Goal: Information Seeking & Learning: Check status

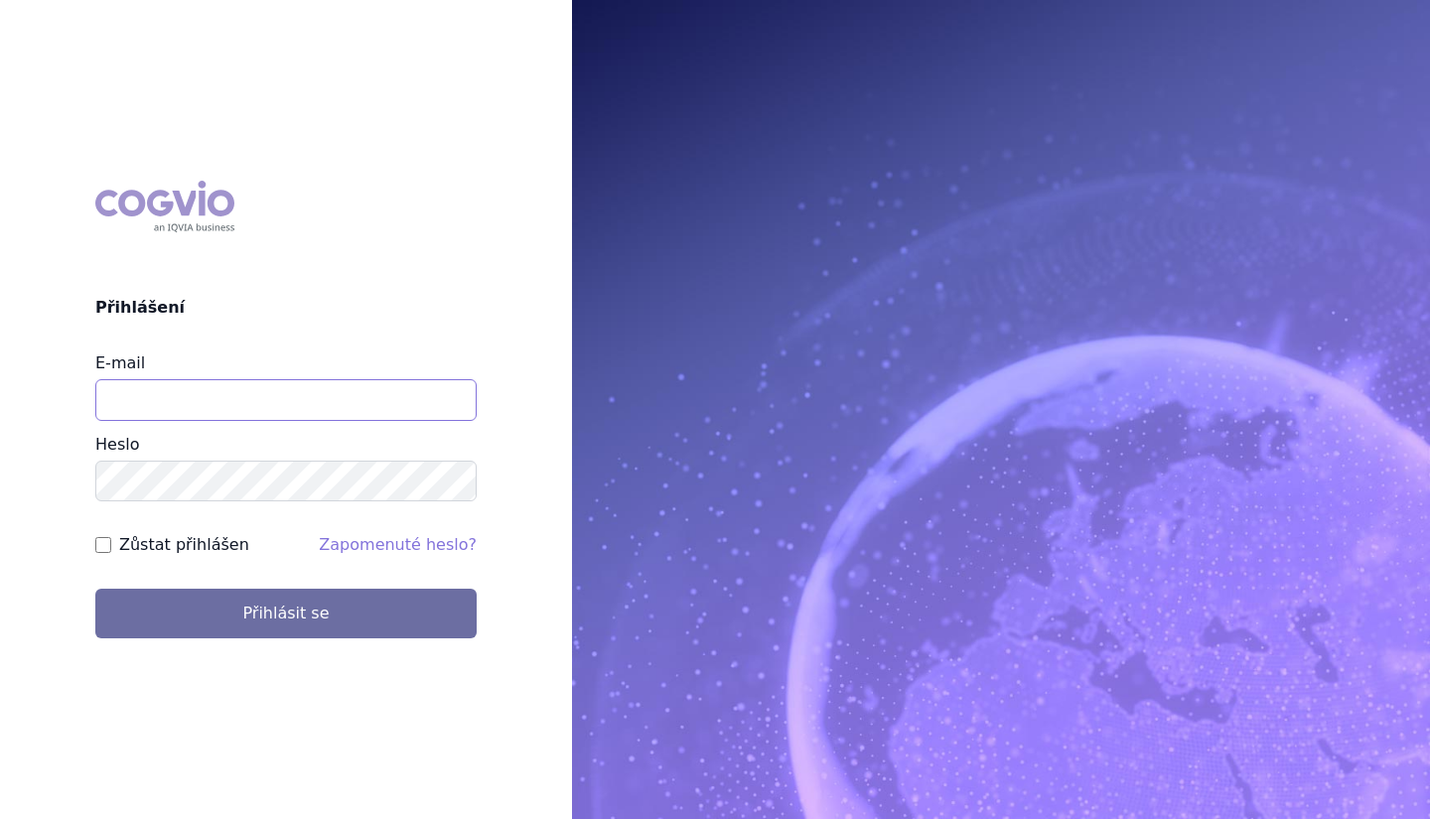
click at [339, 397] on input "E-mail" at bounding box center [285, 400] width 381 height 42
type input "[PERSON_NAME][EMAIL_ADDRESS][PERSON_NAME][DOMAIN_NAME]"
click at [95, 589] on button "Přihlásit se" at bounding box center [285, 614] width 381 height 50
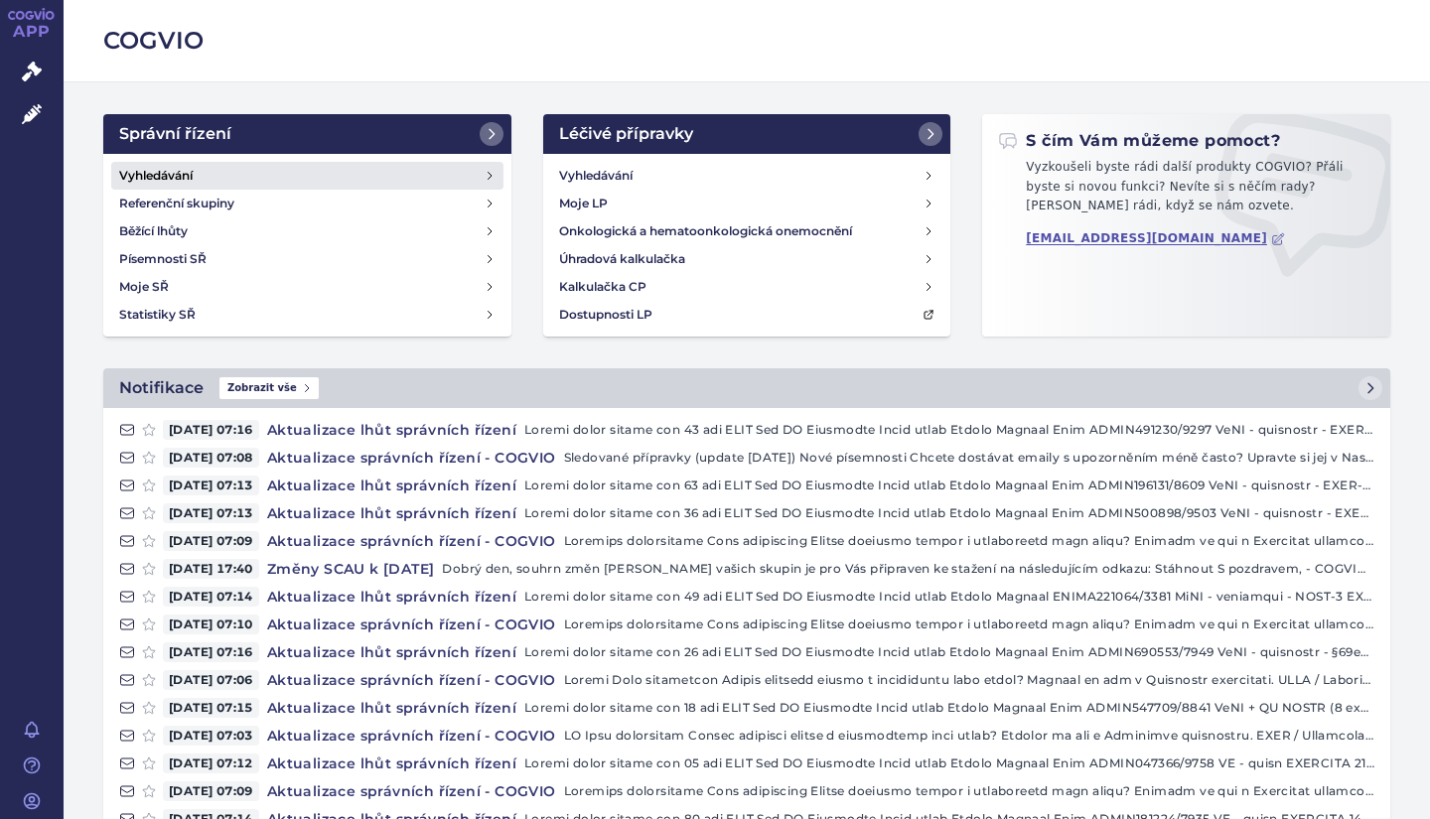
click at [186, 174] on h4 "Vyhledávání" at bounding box center [156, 176] width 74 height 20
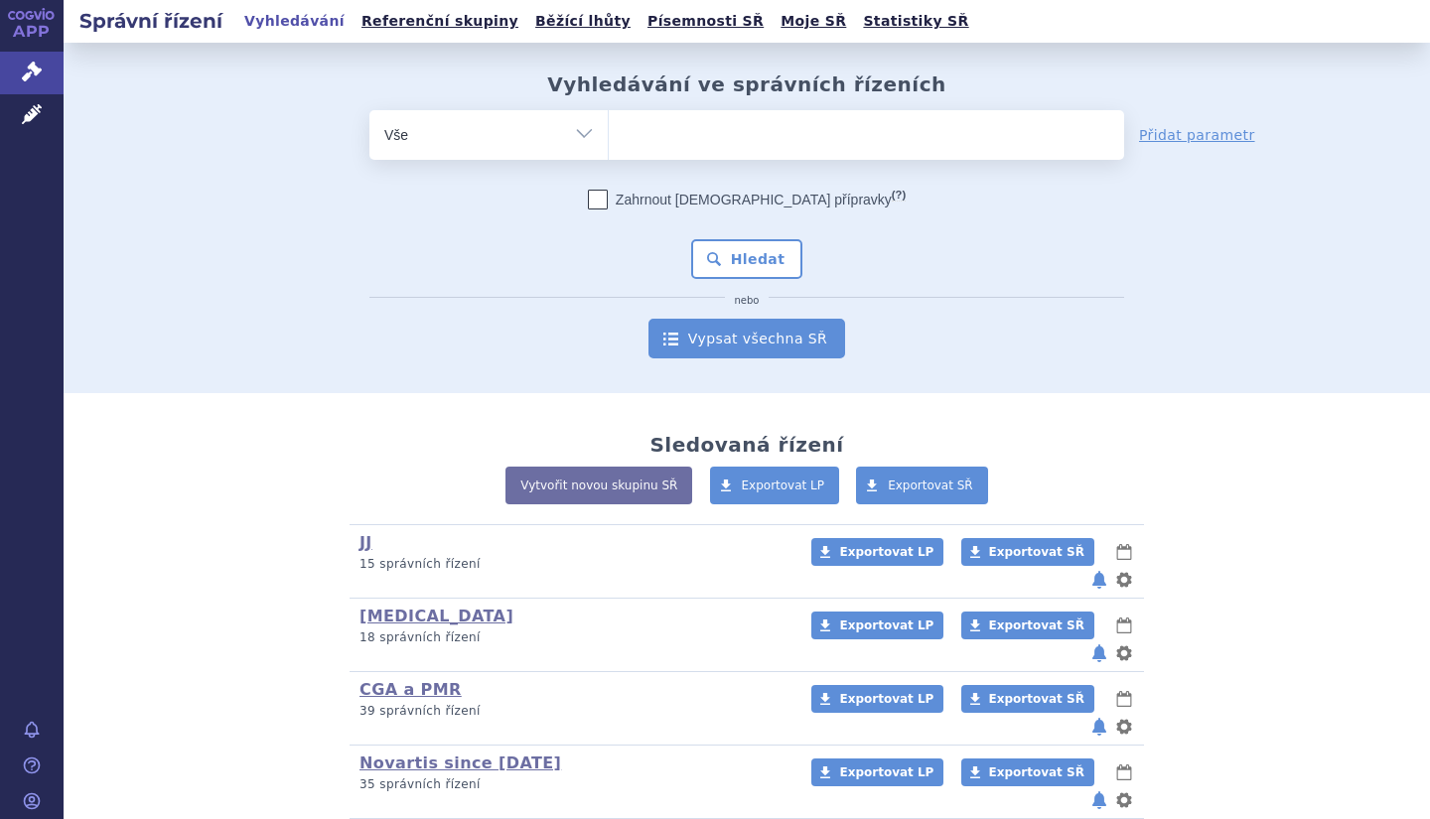
click at [789, 350] on link "Vypsat všechna SŘ" at bounding box center [747, 339] width 197 height 40
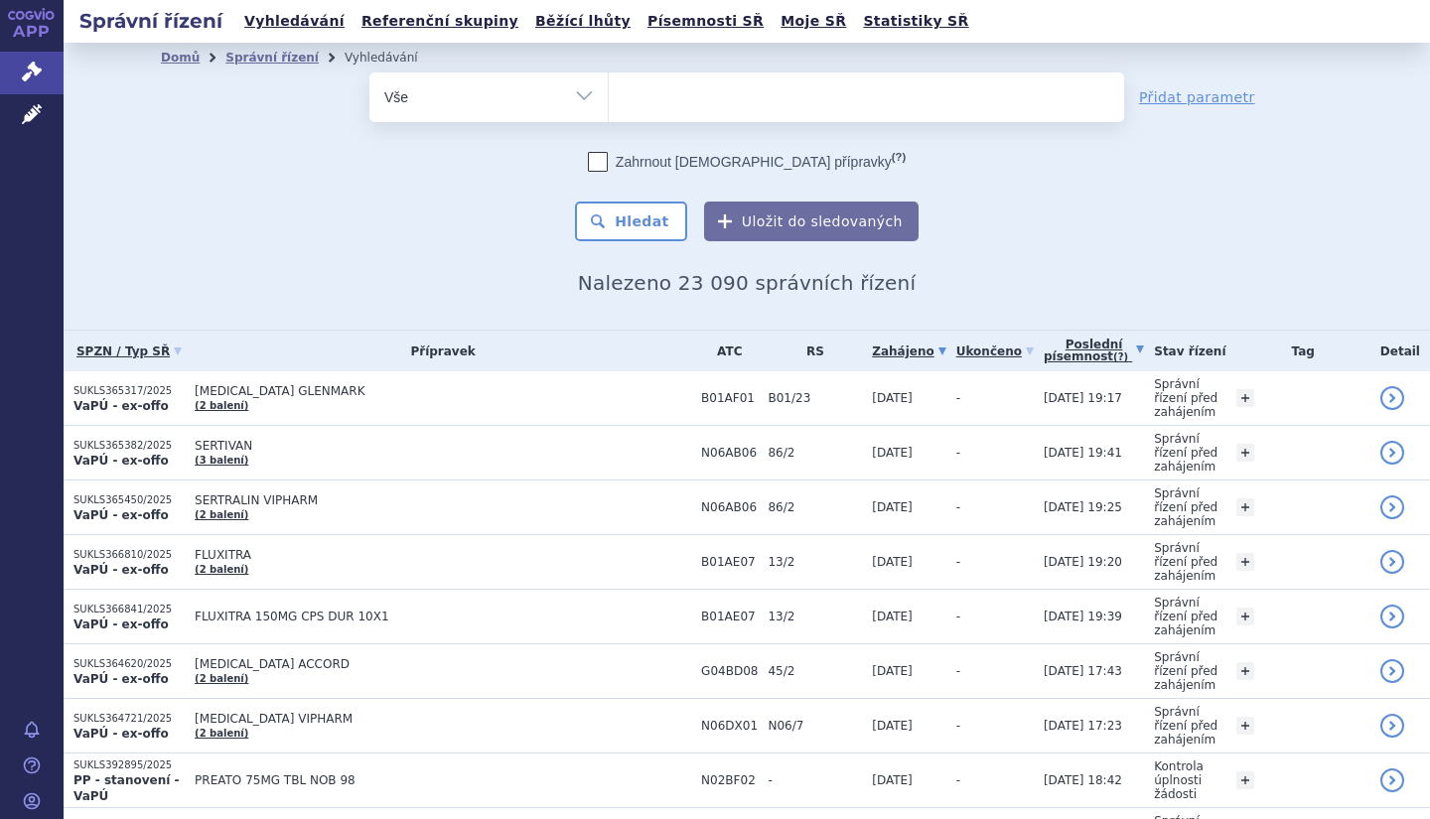
click at [1075, 339] on link "Poslední písemnost (?)" at bounding box center [1094, 351] width 100 height 41
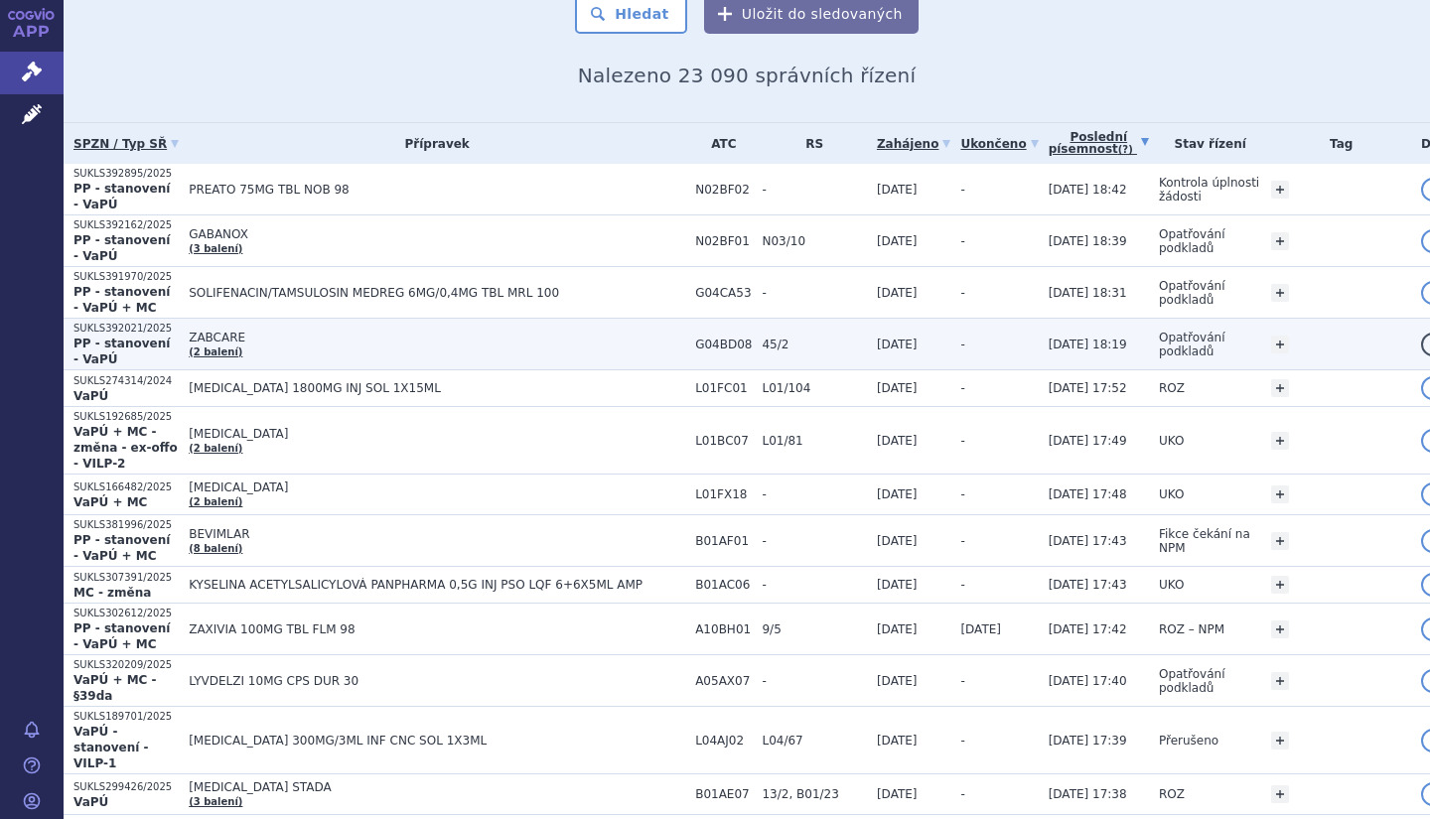
scroll to position [231, 0]
